Goal: Communication & Community: Ask a question

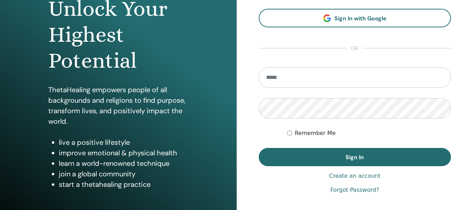
scroll to position [105, 0]
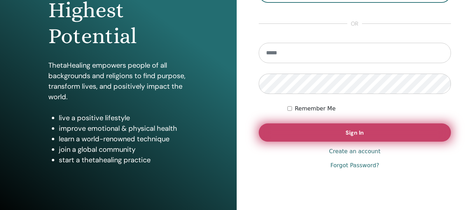
type input "**********"
click at [363, 136] on span "Sign In" at bounding box center [355, 132] width 18 height 7
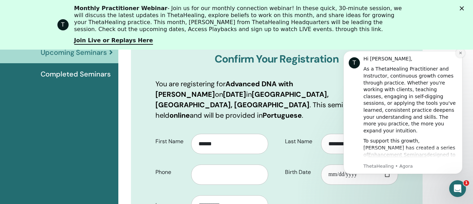
click at [461, 54] on icon "Dismiss notification" at bounding box center [460, 53] width 2 height 2
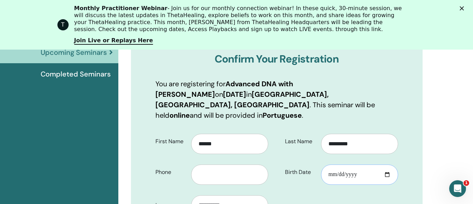
click at [389, 165] on input "Birth Date" at bounding box center [359, 175] width 77 height 20
click at [329, 165] on input "**********" at bounding box center [359, 175] width 77 height 20
type input "**********"
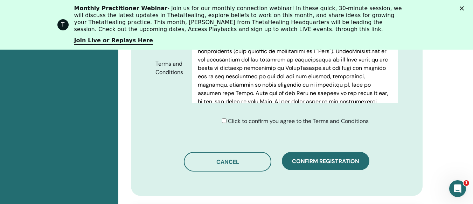
scroll to position [437, 0]
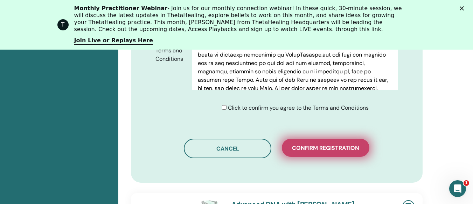
click at [317, 145] on span "Confirm registration" at bounding box center [325, 148] width 67 height 7
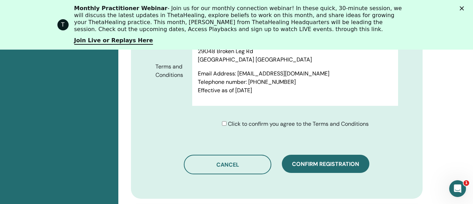
scroll to position [4035, 0]
click at [232, 120] on span "Click to confirm you agree to the Terms and Conditions" at bounding box center [298, 123] width 141 height 7
click at [464, 9] on polygon "Fechar" at bounding box center [462, 8] width 4 height 4
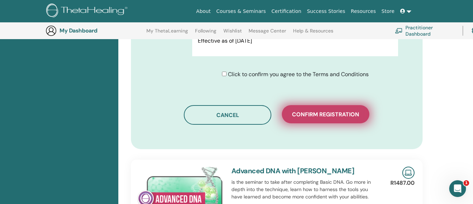
click at [336, 111] on span "Confirm registration" at bounding box center [325, 114] width 67 height 7
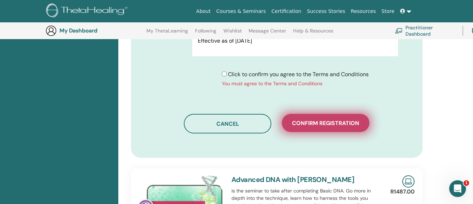
click at [342, 120] on span "Confirm registration" at bounding box center [325, 123] width 67 height 7
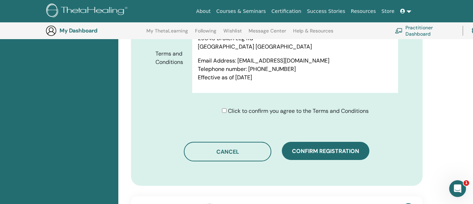
scroll to position [402, 0]
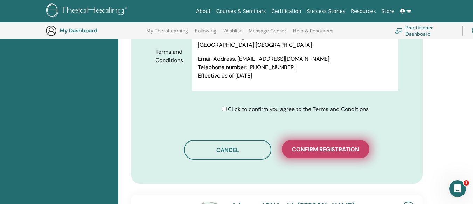
click at [341, 146] on span "Confirm registration" at bounding box center [325, 149] width 67 height 7
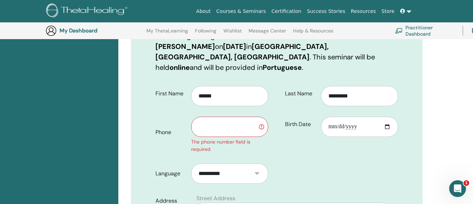
scroll to position [122, 0]
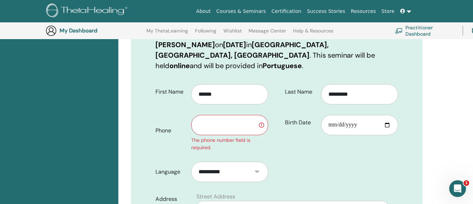
click at [228, 120] on input "text" at bounding box center [229, 125] width 77 height 20
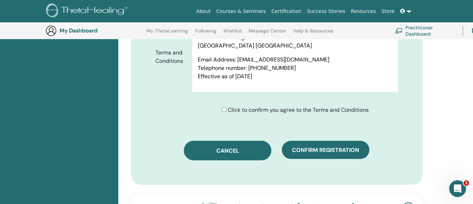
scroll to position [402, 0]
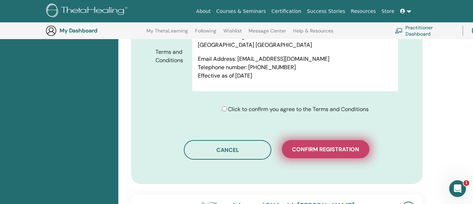
type input "**********"
click at [314, 140] on button "Confirm registration" at bounding box center [326, 149] width 88 height 18
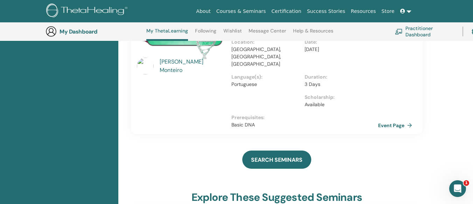
scroll to position [159, 0]
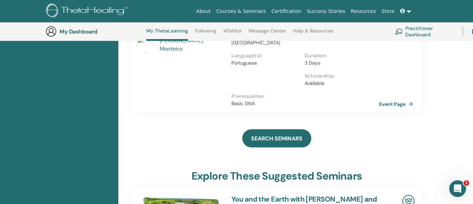
click at [401, 99] on link "Event Page" at bounding box center [397, 104] width 37 height 11
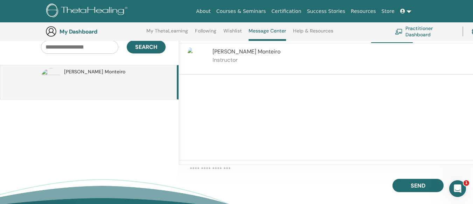
scroll to position [54, 0]
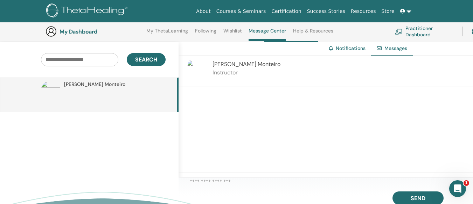
click at [218, 186] on textarea at bounding box center [331, 183] width 283 height 11
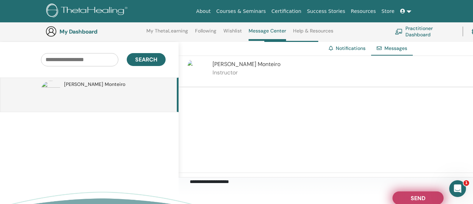
type textarea "**********"
click at [420, 199] on span "Send" at bounding box center [418, 197] width 15 height 5
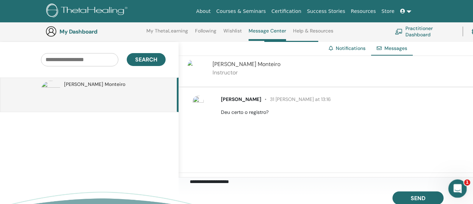
scroll to position [0, 0]
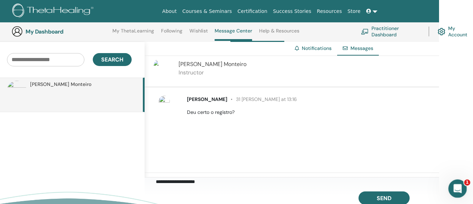
click at [458, 186] on icon "Abertura do Messenger da Intercom" at bounding box center [457, 188] width 12 height 12
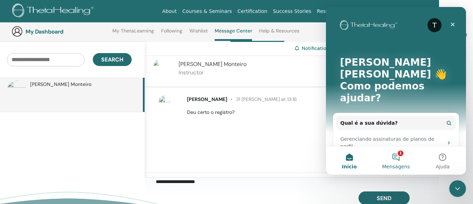
click at [397, 158] on button "1 Mensagens" at bounding box center [396, 161] width 47 height 28
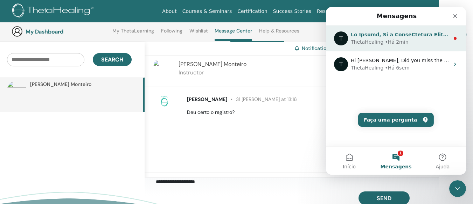
click at [414, 44] on div "ThetaHealing • Há 2min" at bounding box center [400, 42] width 99 height 7
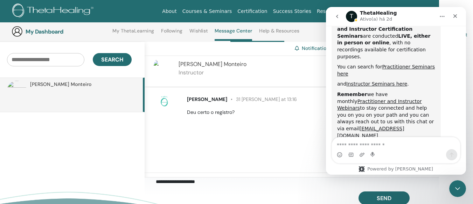
scroll to position [411, 0]
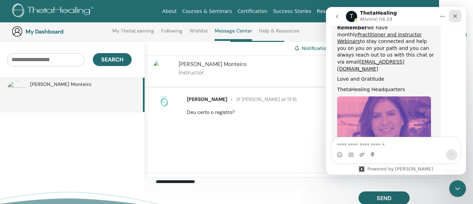
click at [456, 15] on icon "Fechar" at bounding box center [455, 16] width 4 height 4
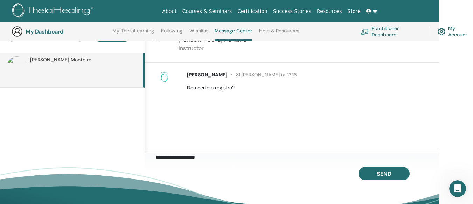
scroll to position [89, 34]
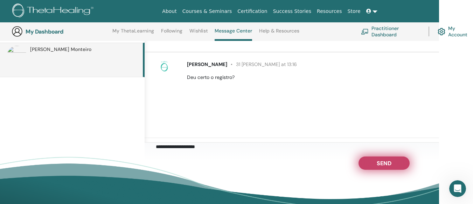
click at [398, 166] on button "Send" at bounding box center [384, 163] width 51 height 13
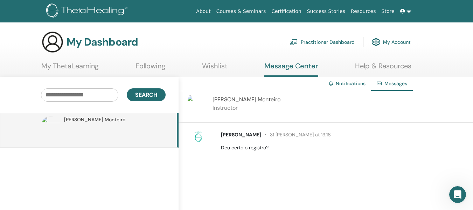
scroll to position [406, 0]
